Goal: Task Accomplishment & Management: Manage account settings

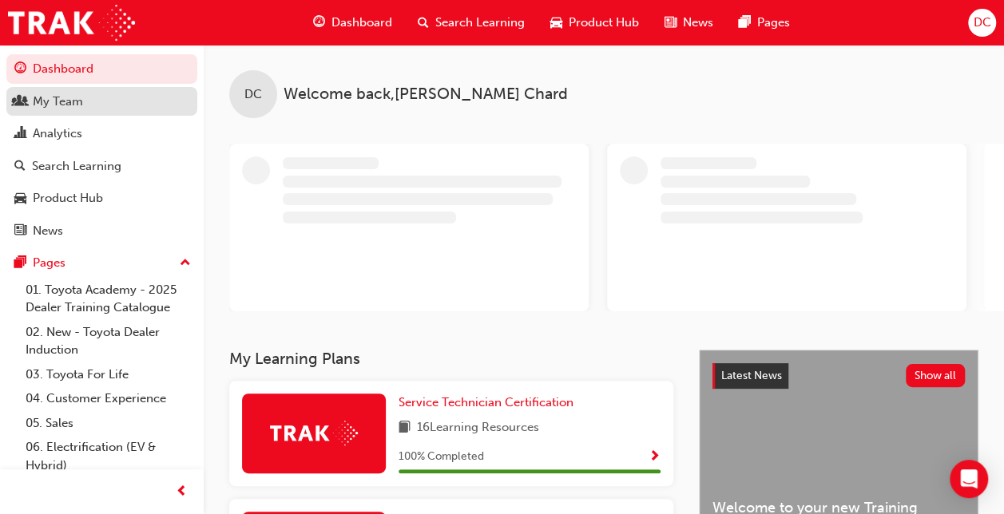
click at [63, 100] on div "My Team" at bounding box center [58, 102] width 50 height 18
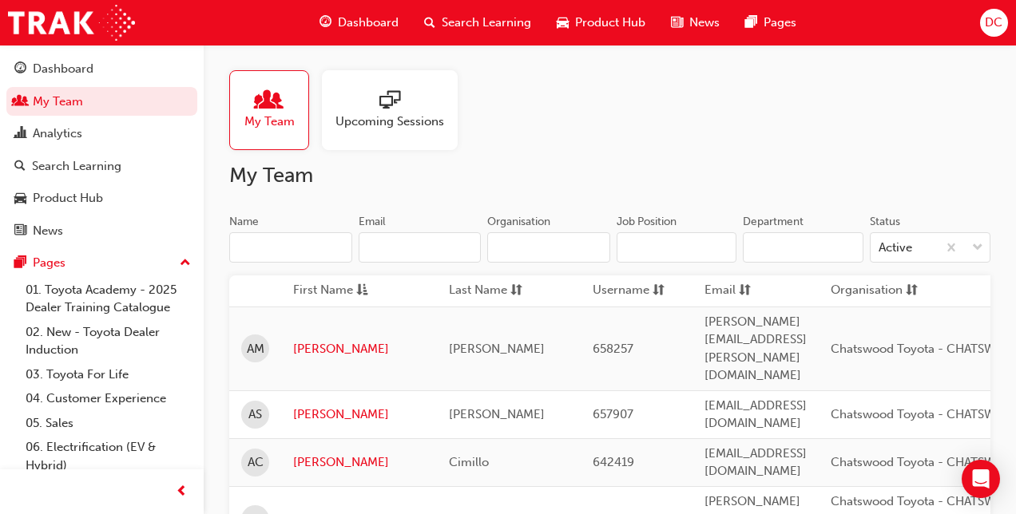
click at [407, 120] on span "Upcoming Sessions" at bounding box center [390, 122] width 109 height 18
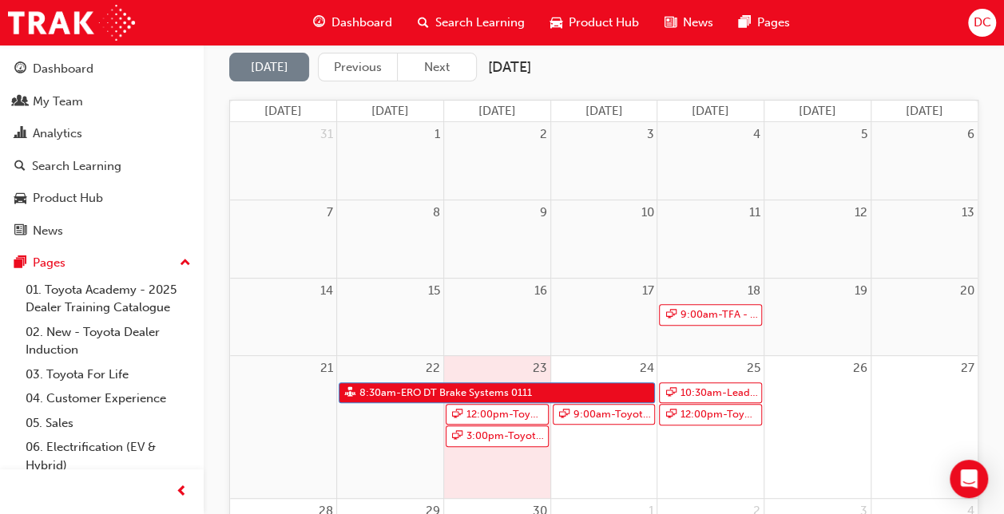
scroll to position [163, 0]
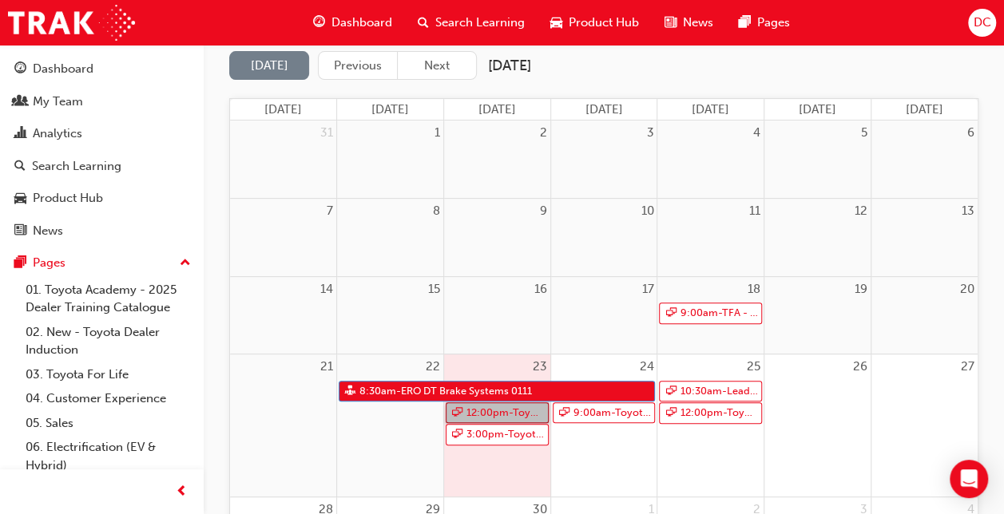
click at [496, 415] on link "12:00pm - Toyota For Life In Action - Virtual Classroom" at bounding box center [497, 414] width 103 height 22
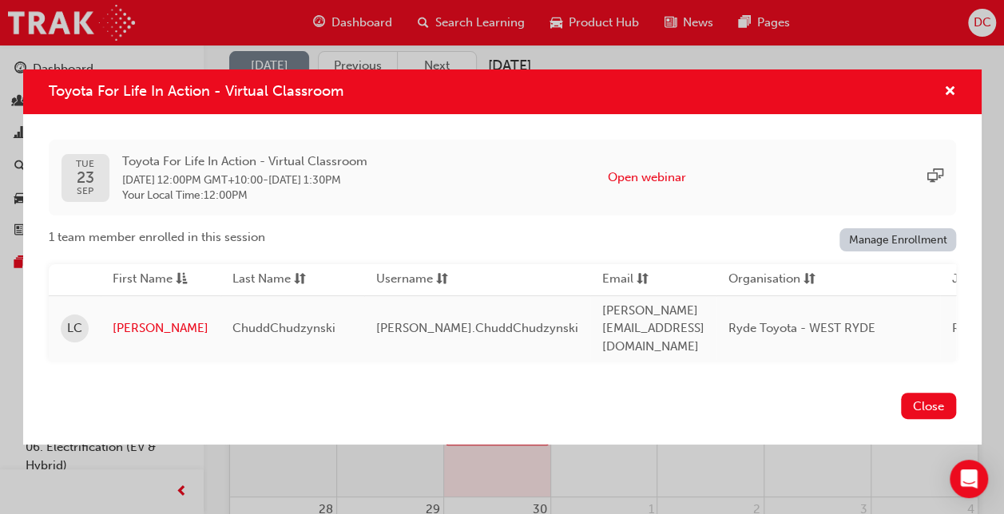
click at [949, 84] on div "Toyota For Life In Action - Virtual Classroom" at bounding box center [502, 93] width 959 height 46
click at [947, 92] on span "cross-icon" at bounding box center [950, 92] width 12 height 14
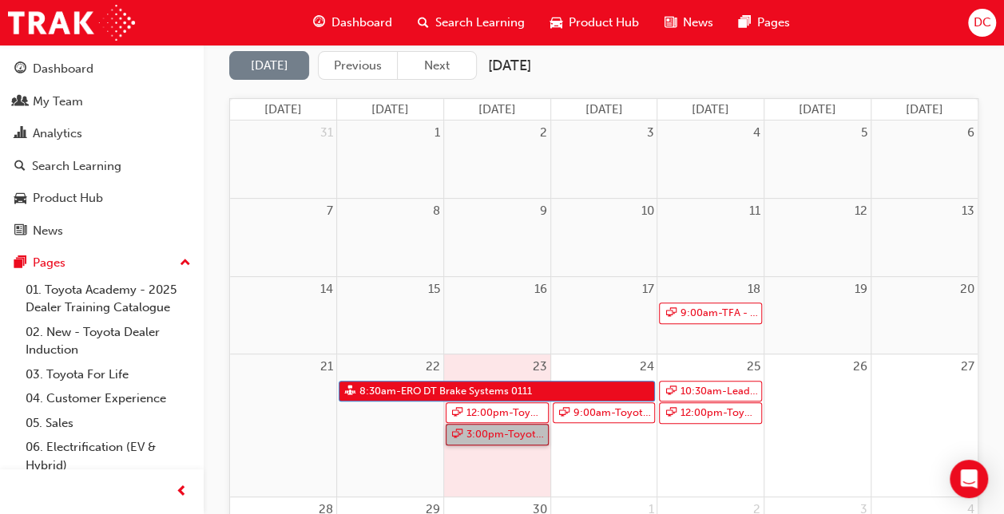
click at [509, 435] on link "3:00pm - Toyota For Life In Action - Virtual Classroom" at bounding box center [497, 435] width 103 height 22
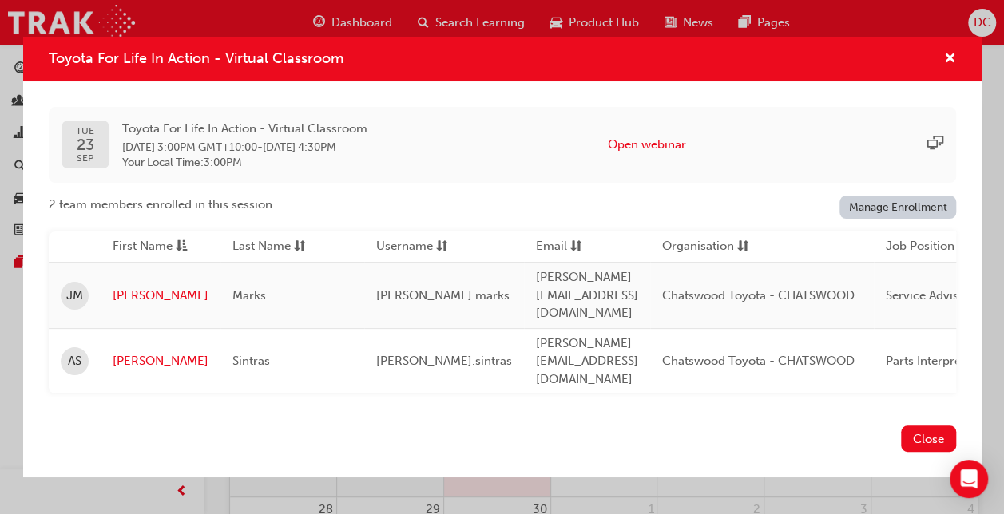
click at [257, 154] on span "[DATE] 3:00PM GMT+10:00" at bounding box center [189, 148] width 135 height 14
click at [73, 169] on div "[DATE]" at bounding box center [86, 145] width 48 height 48
click at [938, 154] on span "sessionType_ONLINE_URL-icon" at bounding box center [935, 145] width 16 height 18
click at [900, 219] on link "Manage Enrollment" at bounding box center [898, 207] width 117 height 23
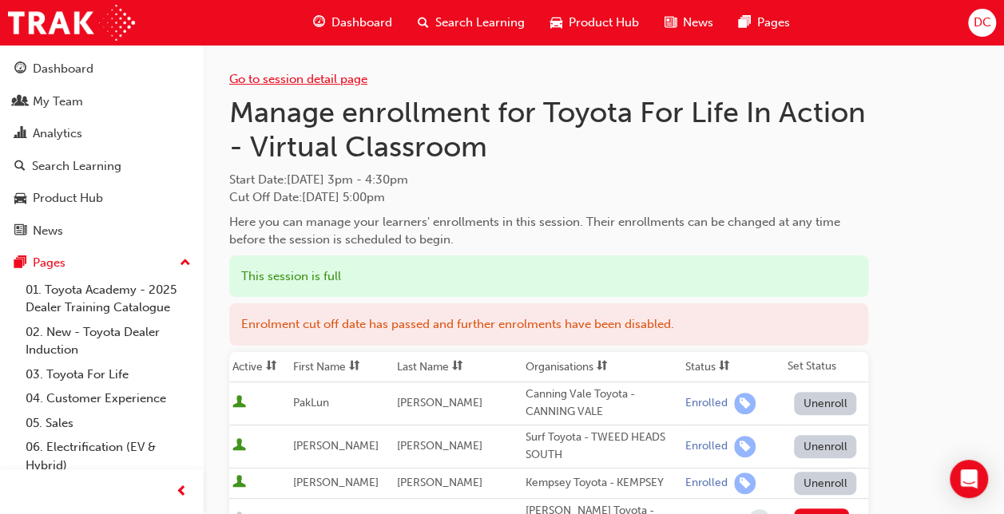
click at [335, 77] on link "Go to session detail page" at bounding box center [298, 79] width 138 height 14
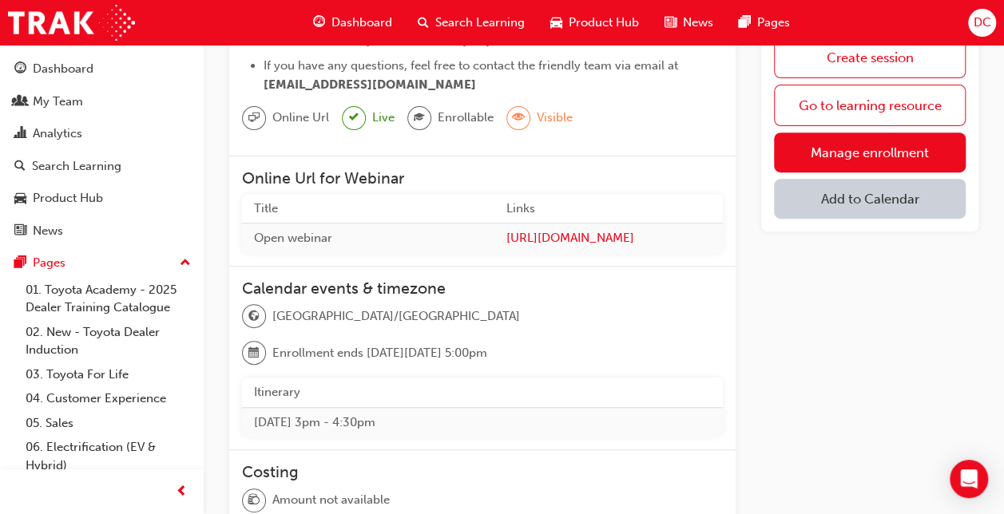
scroll to position [201, 0]
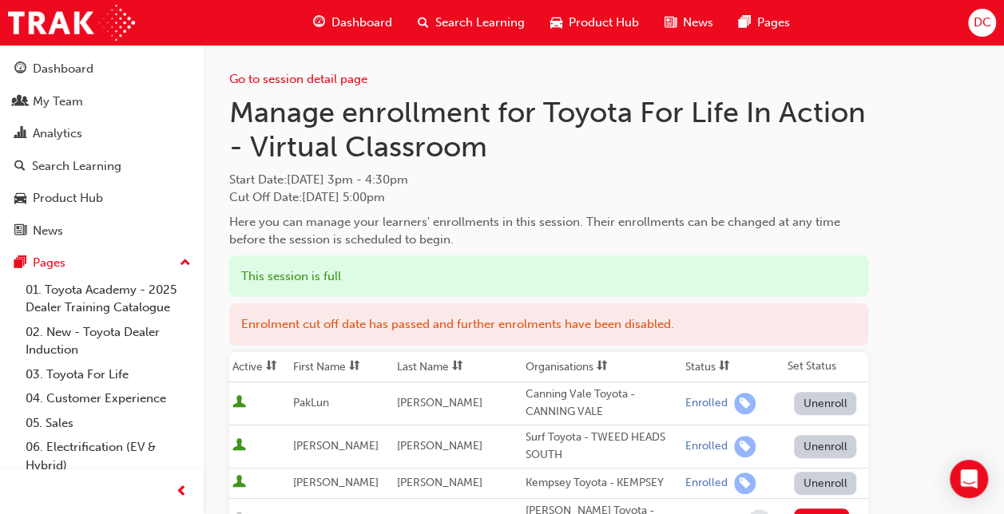
click at [312, 70] on div "Go to session detail page" at bounding box center [548, 67] width 639 height 44
click at [305, 77] on link "Go to session detail page" at bounding box center [298, 79] width 138 height 14
